Goal: Transaction & Acquisition: Purchase product/service

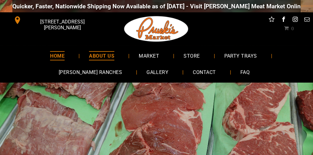
click at [92, 54] on span "ABOUT US" at bounding box center [101, 55] width 25 height 9
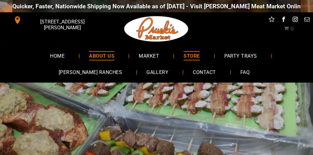
click at [190, 55] on span "STORE" at bounding box center [191, 55] width 16 height 9
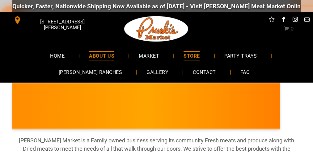
click at [92, 55] on span "ABOUT US" at bounding box center [101, 55] width 25 height 9
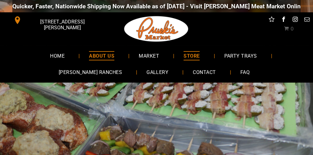
click at [187, 55] on span "STORE" at bounding box center [191, 55] width 16 height 9
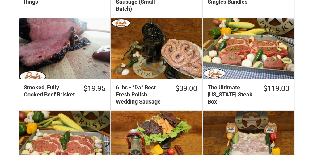
scroll to position [226, 0]
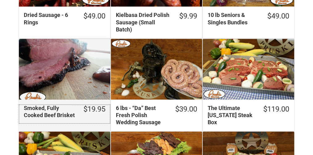
click at [53, 106] on div "Smoked, Fully Cooked Beef Brisket" at bounding box center [49, 112] width 51 height 15
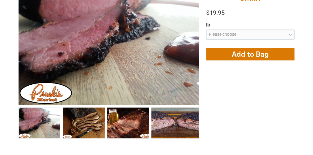
scroll to position [144, 0]
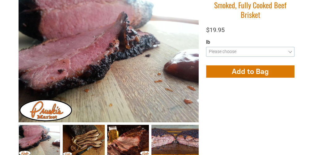
click at [289, 50] on select "**********" at bounding box center [250, 52] width 88 height 10
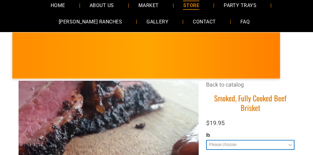
scroll to position [20, 0]
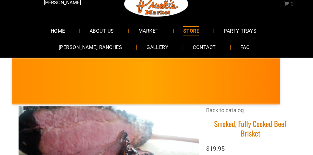
scroll to position [0, 0]
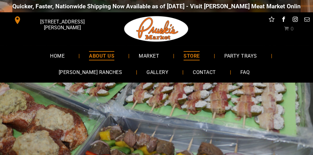
click at [190, 54] on span "STORE" at bounding box center [191, 55] width 16 height 9
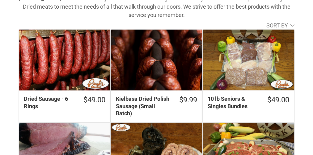
scroll to position [165, 0]
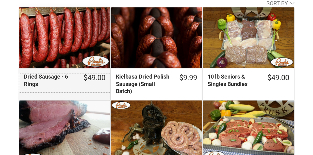
click at [47, 77] on div "Dried Sausage - 6 Rings" at bounding box center [49, 80] width 51 height 15
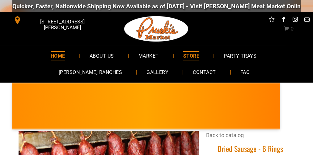
click at [64, 56] on span "HOME" at bounding box center [58, 55] width 15 height 9
